Goal: Transaction & Acquisition: Download file/media

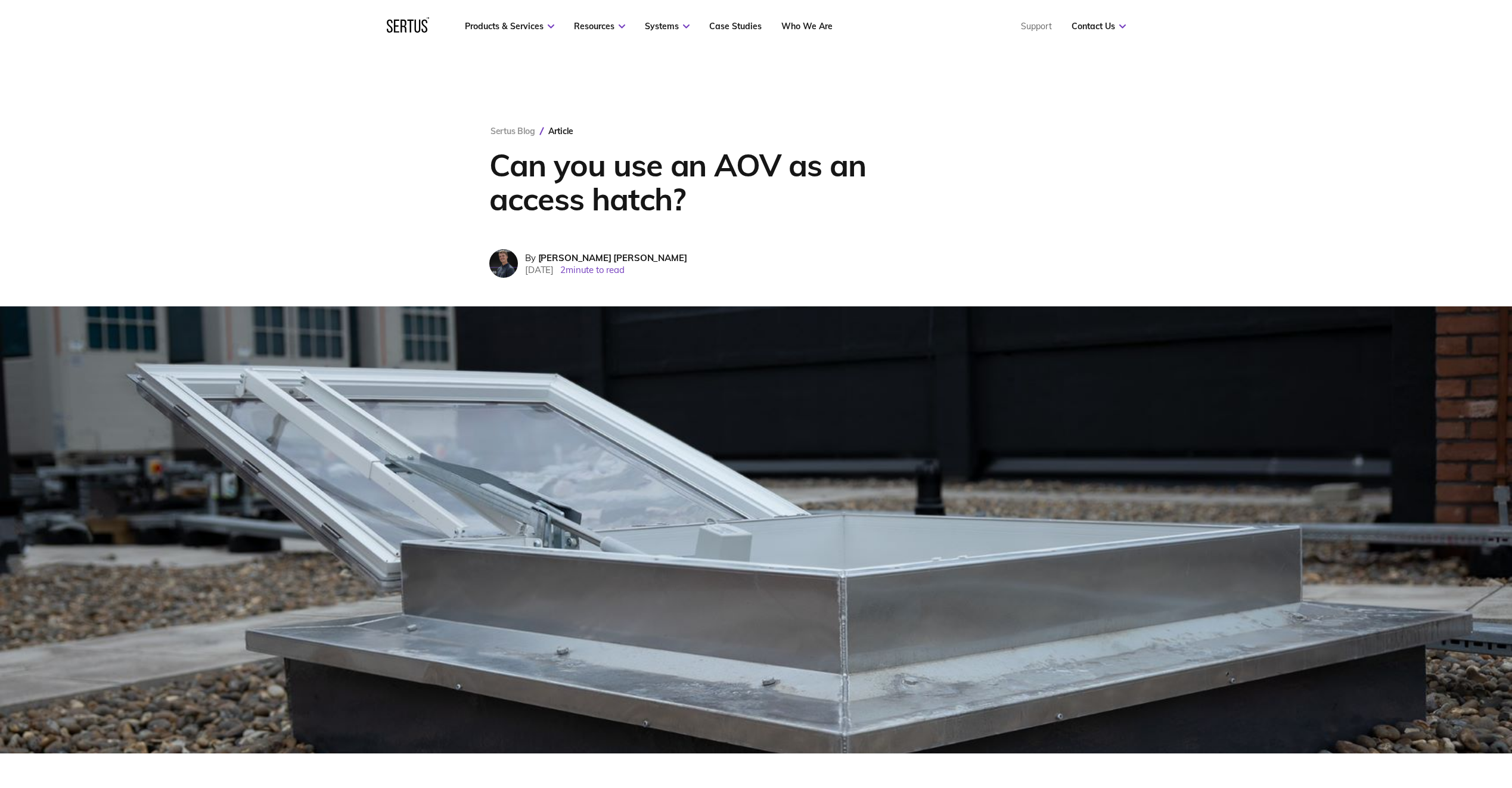
scroll to position [358, 0]
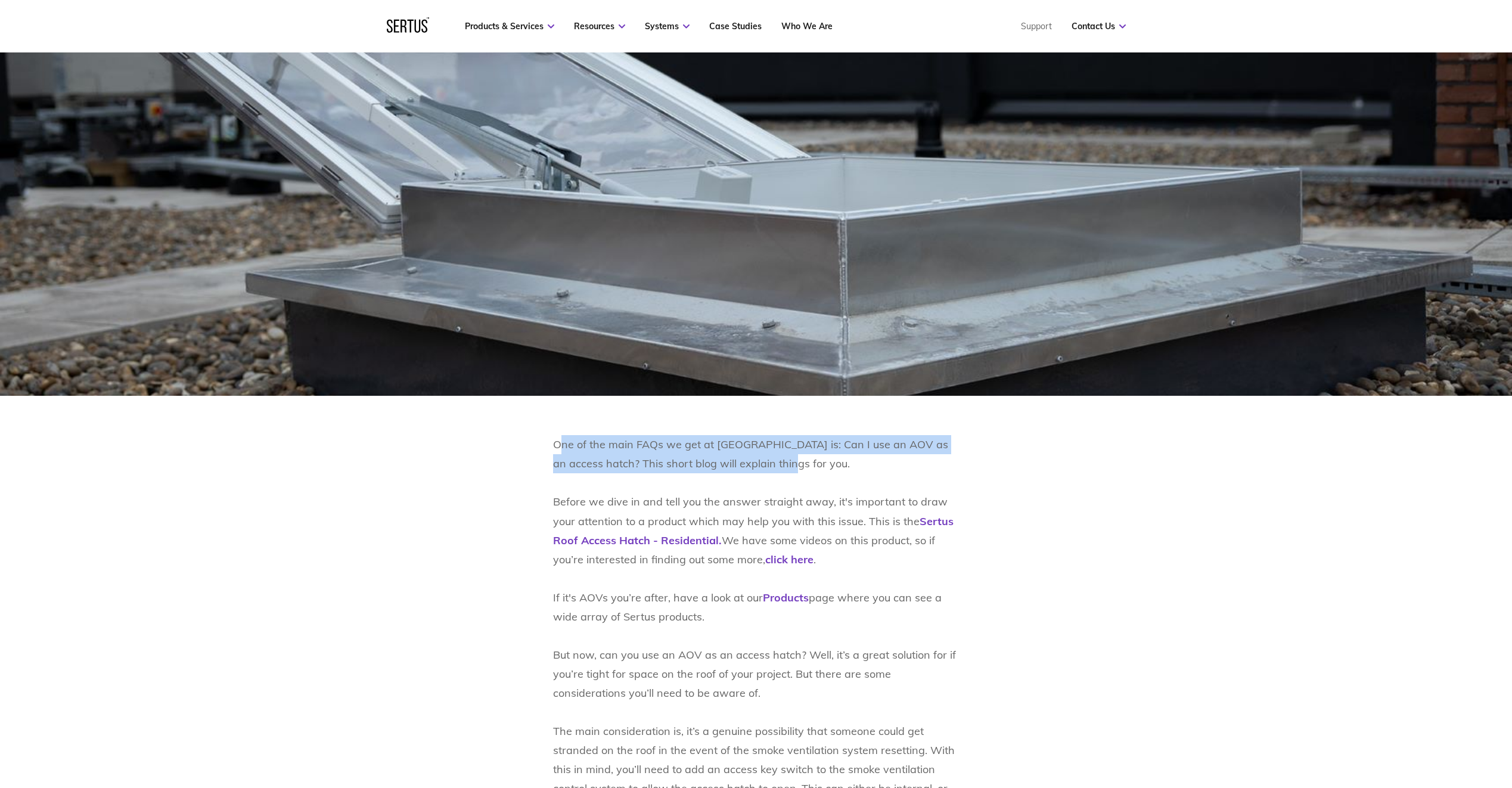
drag, startPoint x: 609, startPoint y: 448, endPoint x: 766, endPoint y: 469, distance: 158.4
click at [766, 469] on p "One of the main FAQs we get at [GEOGRAPHIC_DATA] is: Can I use an AOV as an acc…" at bounding box center [757, 731] width 407 height 591
drag, startPoint x: 962, startPoint y: 611, endPoint x: 883, endPoint y: 519, distance: 121.3
click at [942, 582] on div "One of the main FAQs we get at [GEOGRAPHIC_DATA] is: Can I use an AOV as an acc…" at bounding box center [757, 731] width 699 height 591
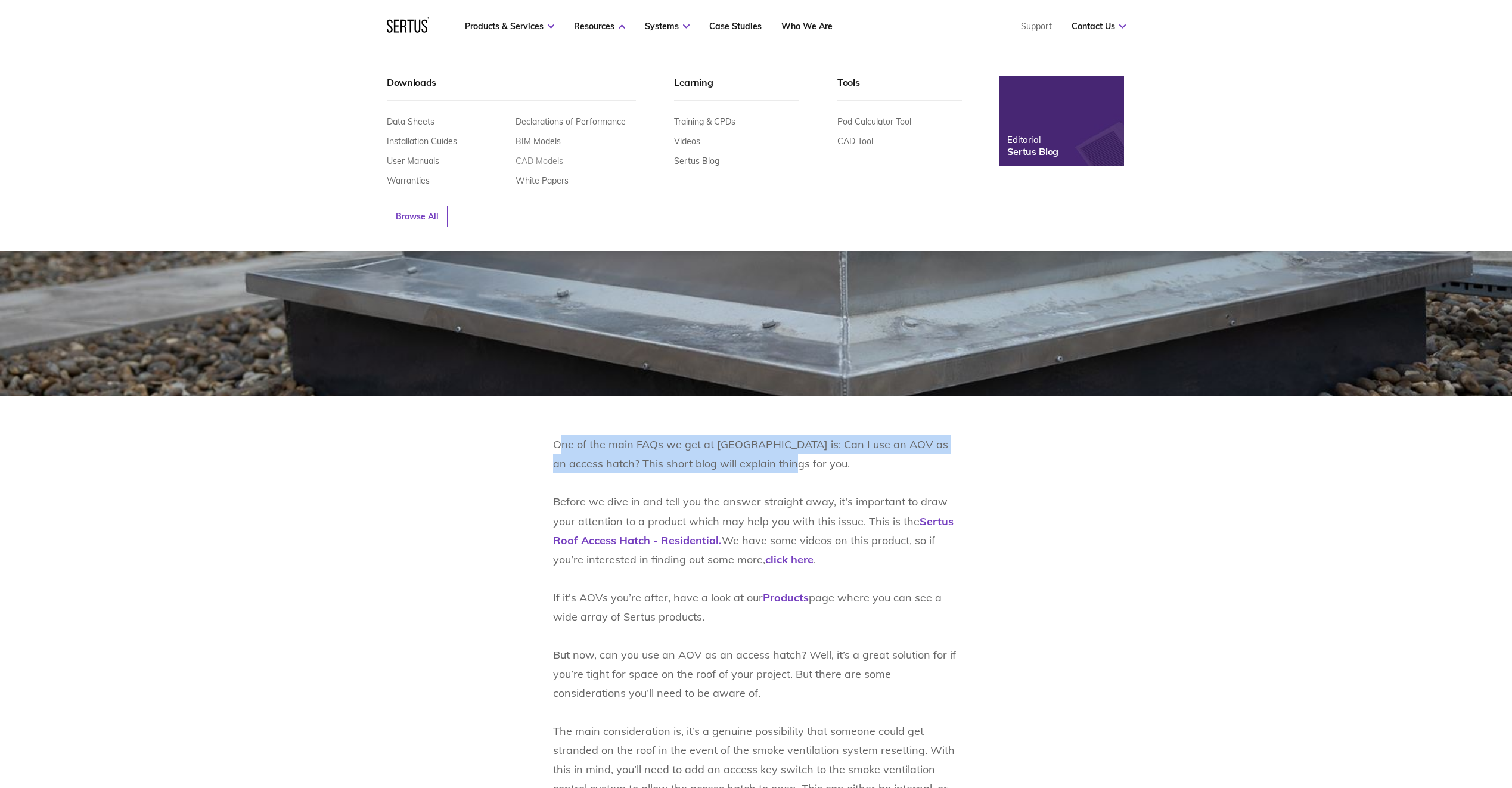
click at [540, 159] on link "CAD Models" at bounding box center [539, 161] width 47 height 11
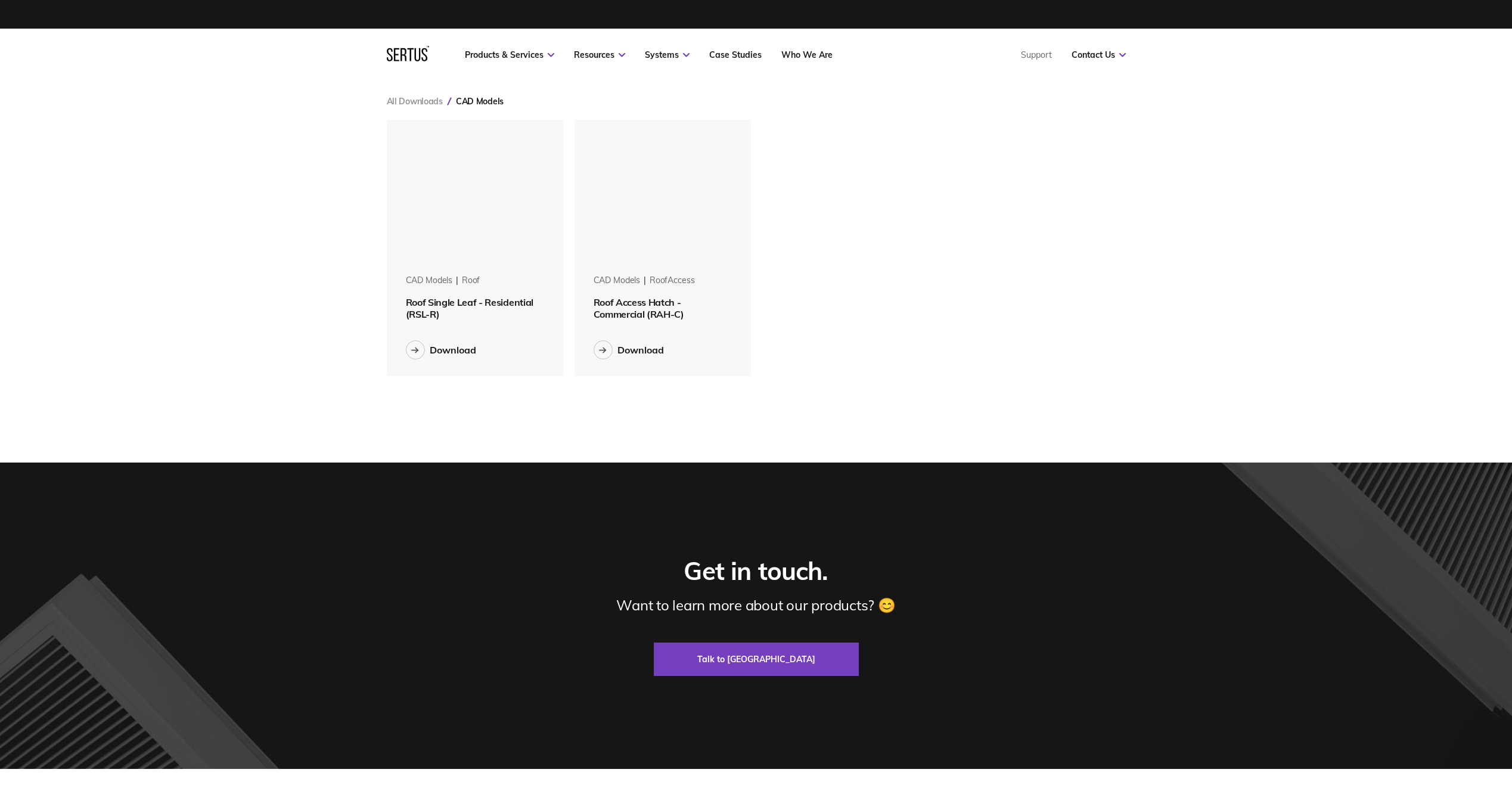
scroll to position [274, 758]
click at [469, 300] on span "Roof Single Leaf - Residential (RSL-R)" at bounding box center [470, 308] width 128 height 24
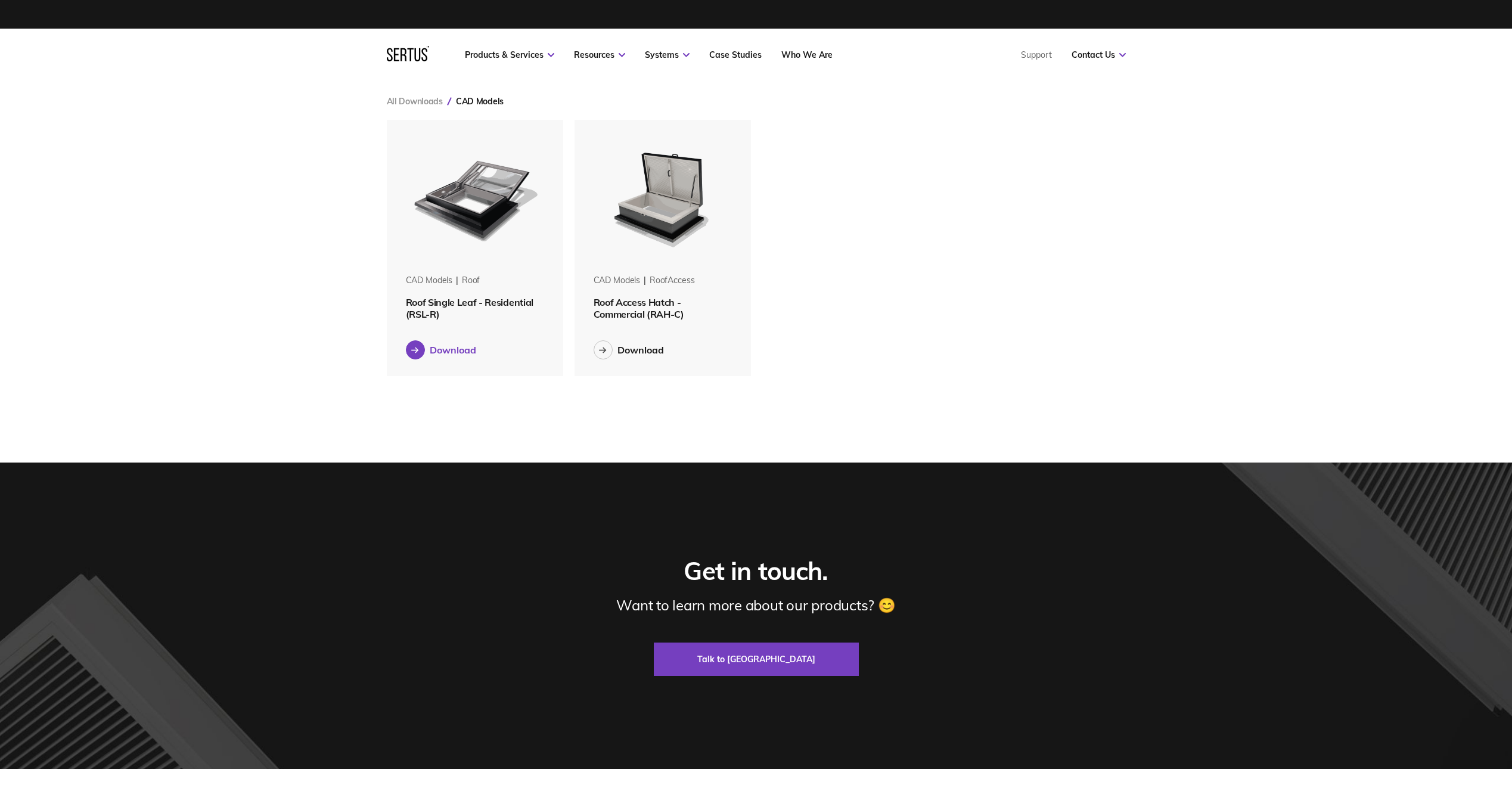
click at [451, 344] on div "Download" at bounding box center [453, 350] width 46 height 12
